Goal: Check status: Check status

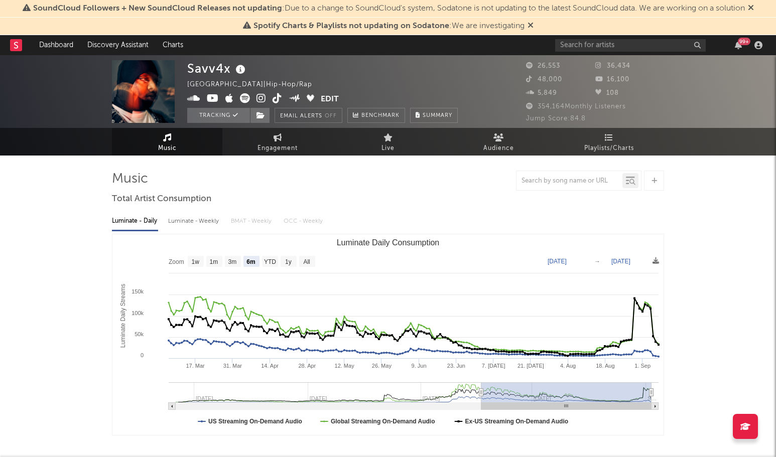
select select "6m"
click at [287, 152] on span "Engagement" at bounding box center [278, 149] width 40 height 12
select select "1w"
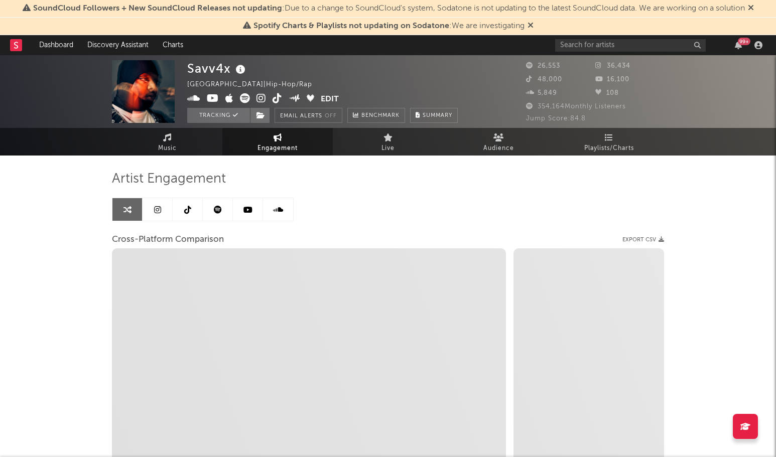
select select "1m"
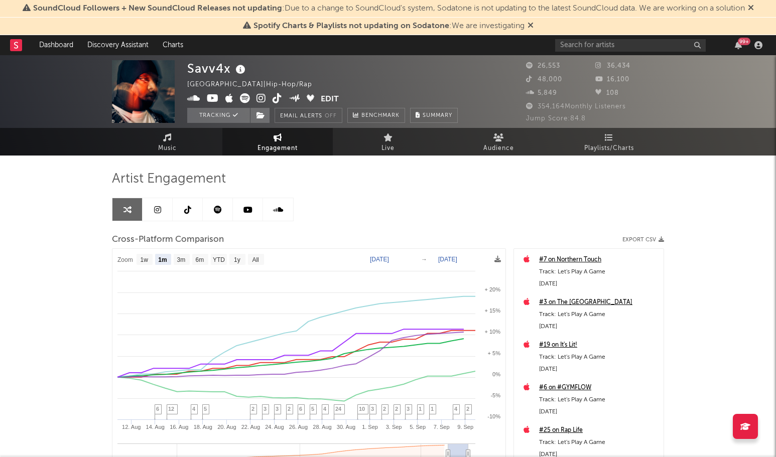
click at [389, 262] on text "[DATE]" at bounding box center [379, 259] width 19 height 7
click at [410, 259] on input "[DATE]" at bounding box center [387, 260] width 47 height 10
type input "[DATE]"
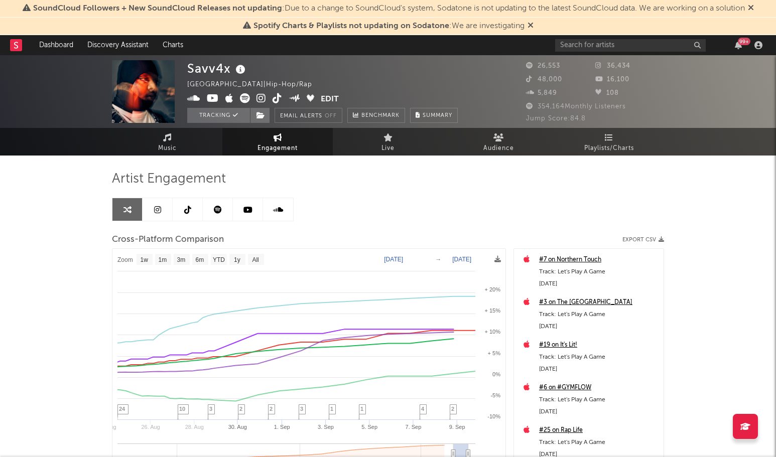
select select "1w"
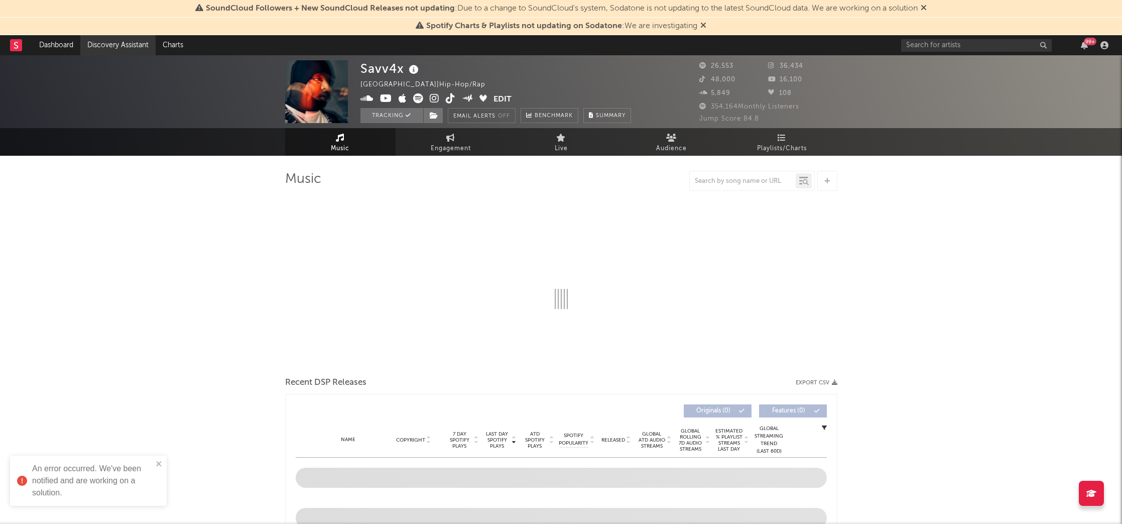
select select "6m"
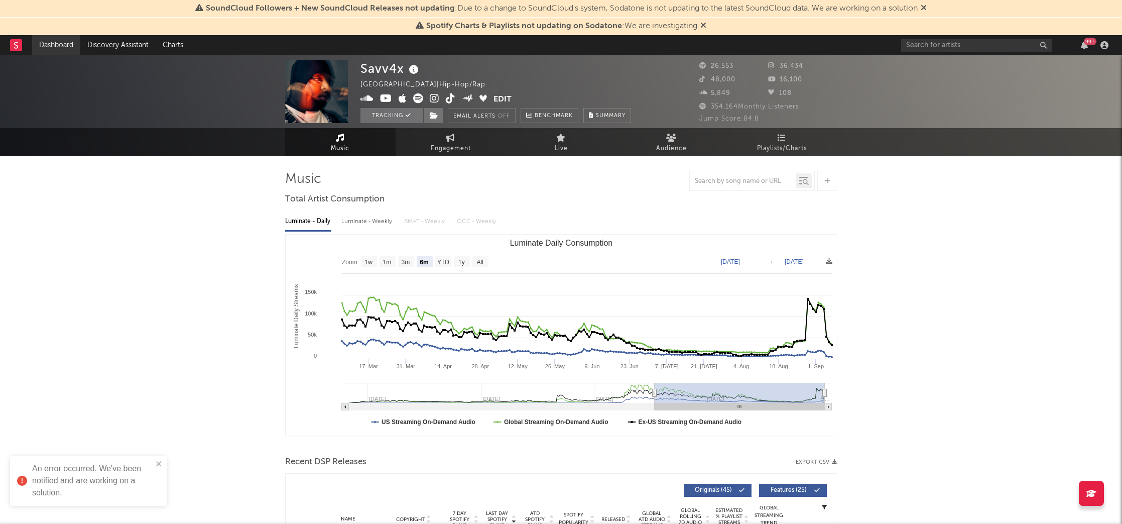
click at [45, 42] on link "Dashboard" at bounding box center [56, 45] width 48 height 20
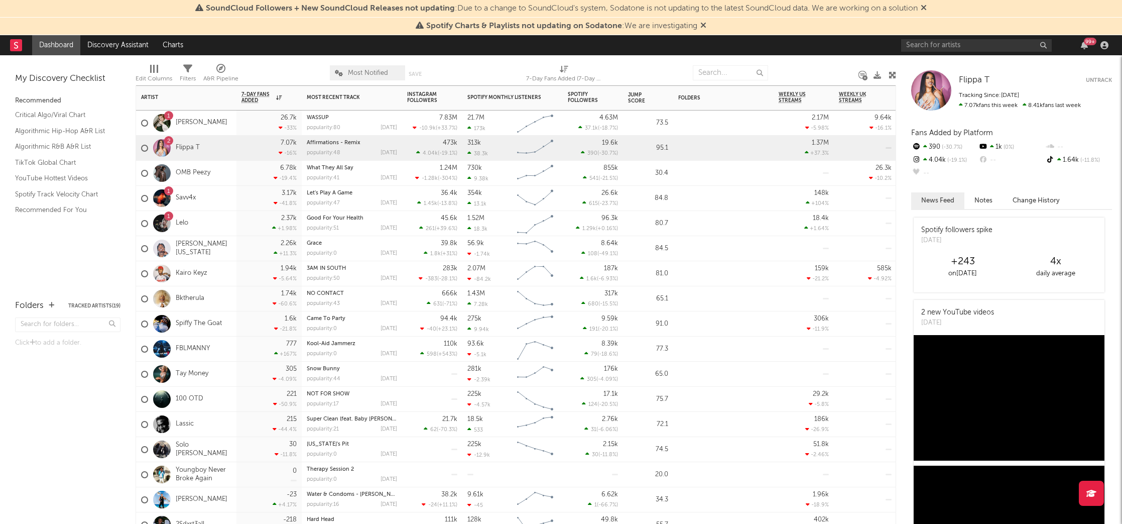
click at [210, 196] on div "1 Savv4x" at bounding box center [186, 198] width 100 height 25
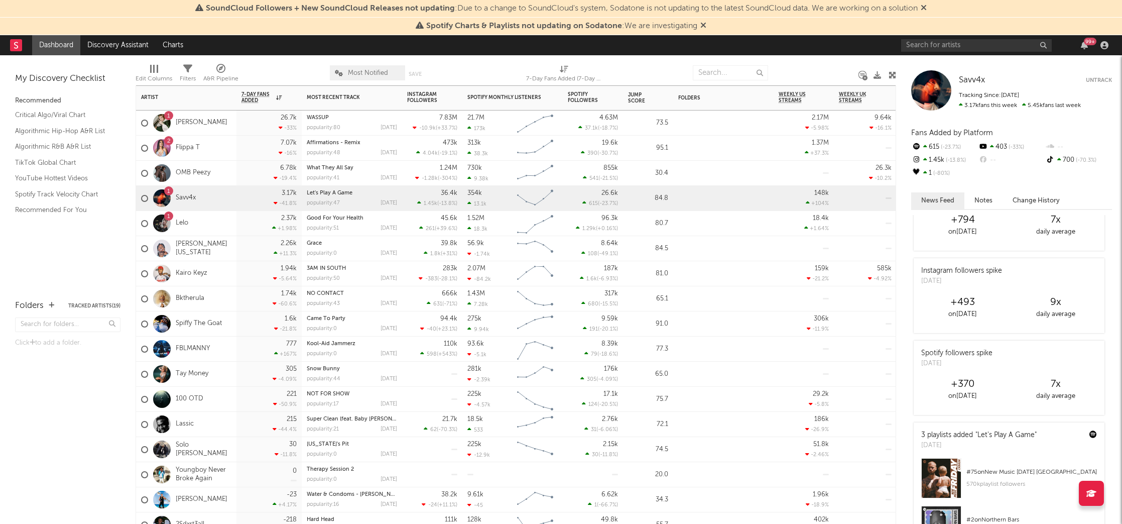
scroll to position [495, 0]
